Goal: Information Seeking & Learning: Learn about a topic

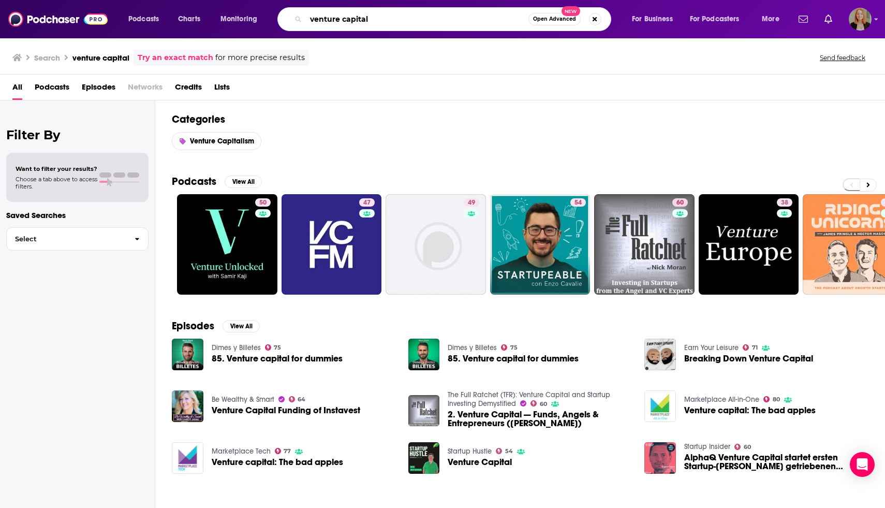
drag, startPoint x: 403, startPoint y: 20, endPoint x: 215, endPoint y: 34, distance: 187.9
click at [214, 33] on div "Podcasts Charts Monitoring venture capital Open Advanced New For Business For P…" at bounding box center [442, 19] width 885 height 38
drag, startPoint x: 405, startPoint y: 16, endPoint x: 263, endPoint y: 19, distance: 142.4
click at [263, 19] on div "Podcasts Charts Monitoring venture capital Open Advanced New For Business For P…" at bounding box center [455, 19] width 669 height 24
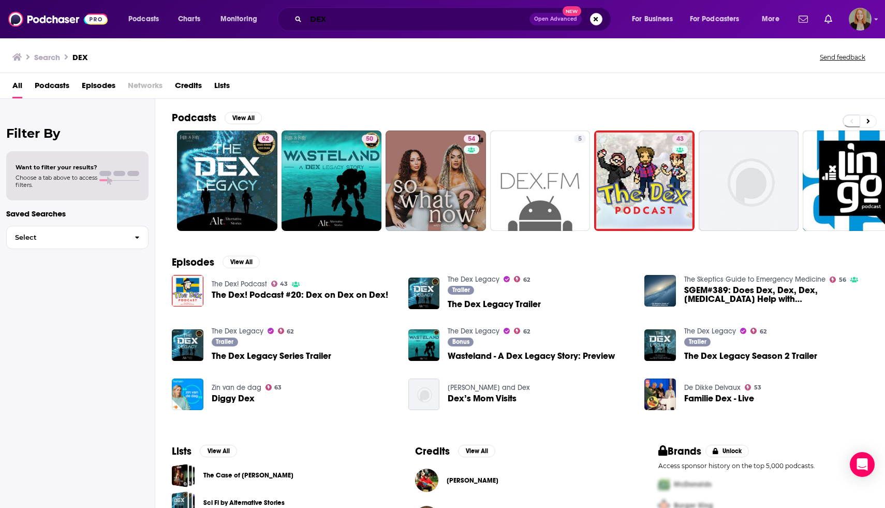
click at [356, 21] on input "DEX" at bounding box center [418, 19] width 224 height 17
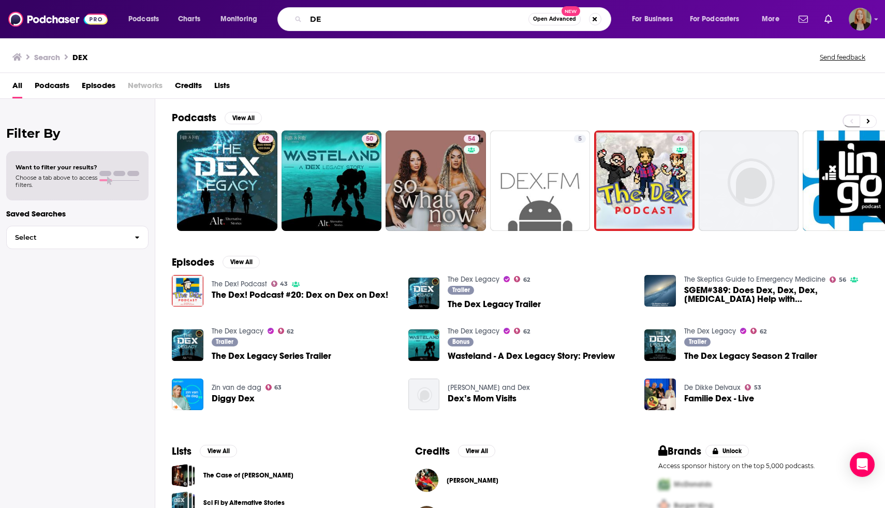
type input "D"
type input "The Dex Show"
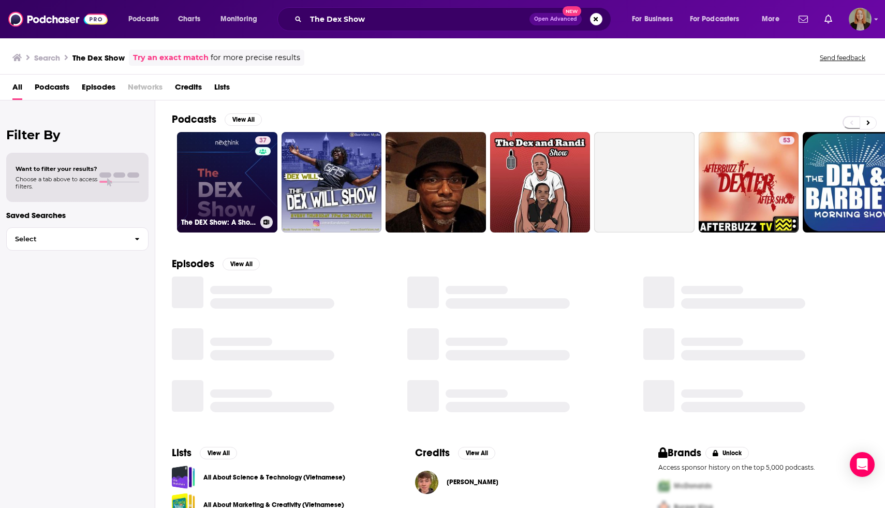
click at [210, 182] on link "37 The DEX Show: A Show for IT Change Makers" at bounding box center [227, 182] width 100 height 100
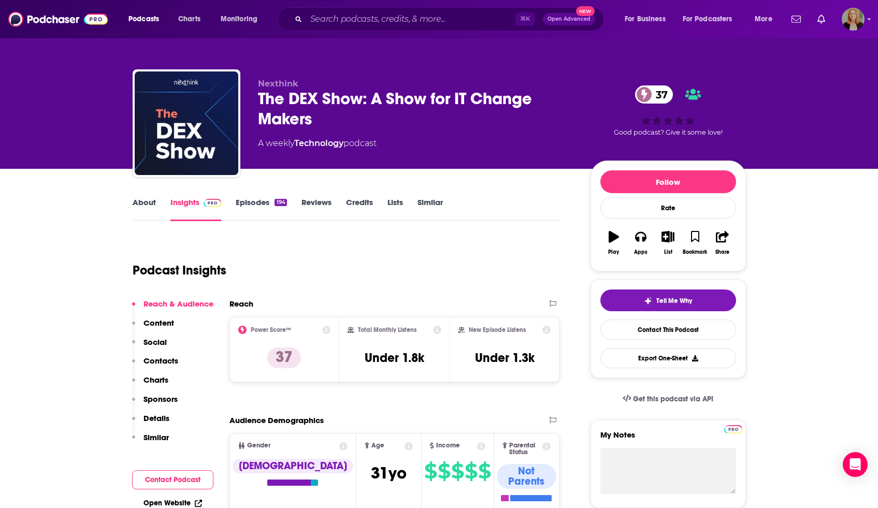
click at [138, 206] on link "About" at bounding box center [144, 209] width 23 height 24
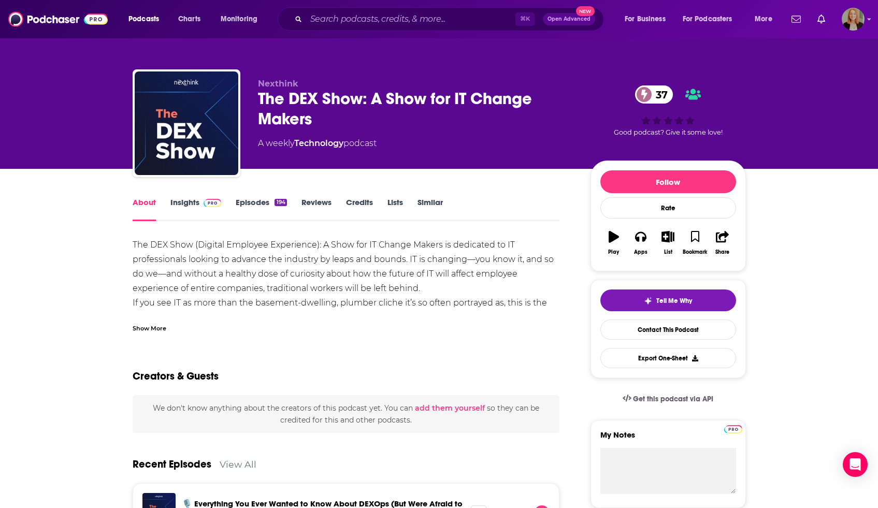
click at [176, 203] on link "Insights" at bounding box center [195, 209] width 51 height 24
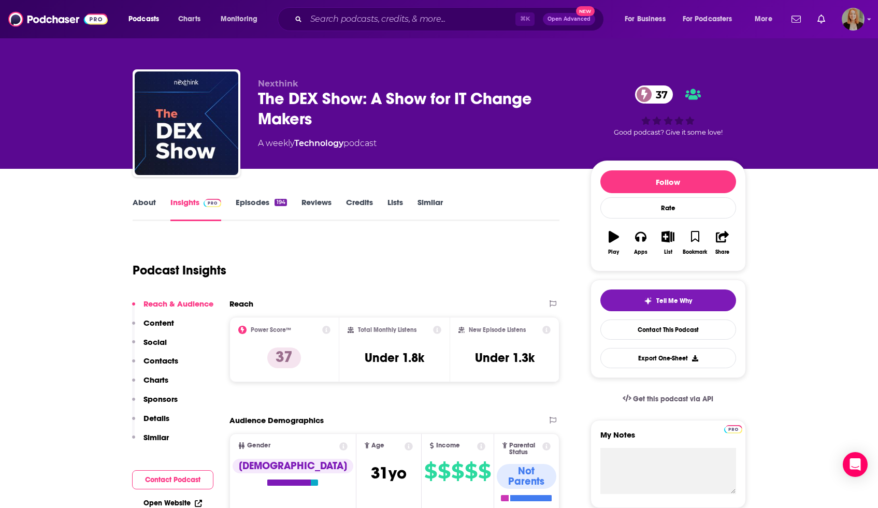
click at [254, 203] on link "Episodes 194" at bounding box center [261, 209] width 51 height 24
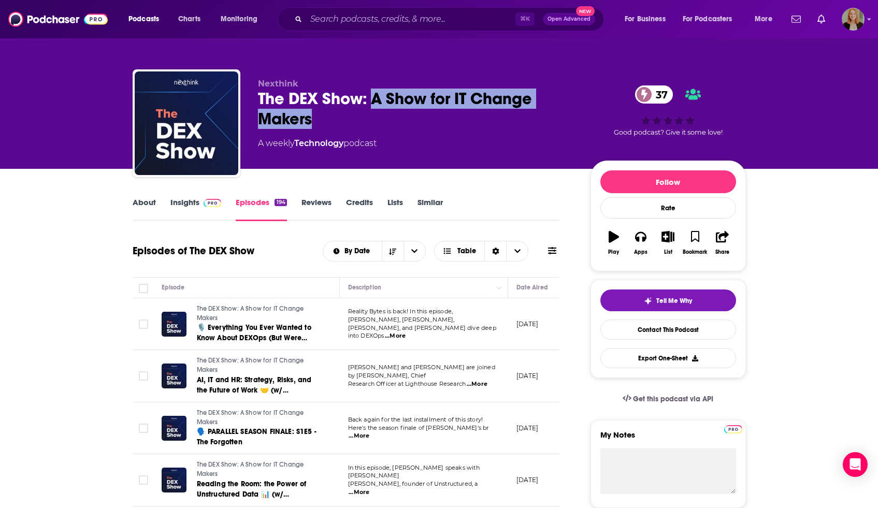
drag, startPoint x: 371, startPoint y: 97, endPoint x: 391, endPoint y: 121, distance: 30.8
click at [391, 121] on div "The DEX Show: A Show for IT Change Makers 37" at bounding box center [416, 109] width 316 height 40
copy h2 "A Show for IT Change Makers"
click at [151, 202] on link "About" at bounding box center [144, 209] width 23 height 24
